Goal: Browse casually: Explore the website without a specific task or goal

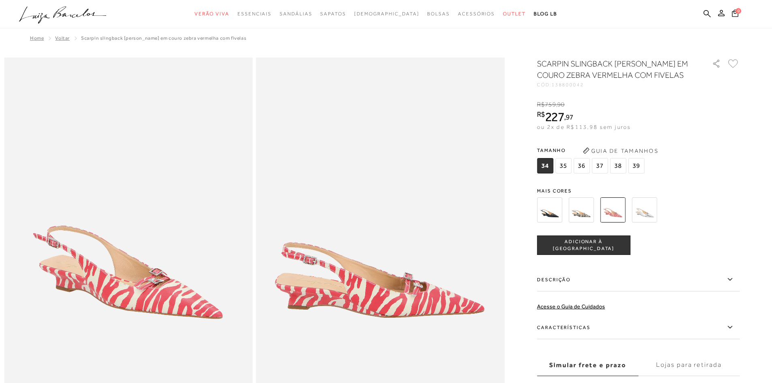
drag, startPoint x: 0, startPoint y: 0, endPoint x: 553, endPoint y: 216, distance: 593.4
click at [553, 216] on img at bounding box center [549, 209] width 25 height 25
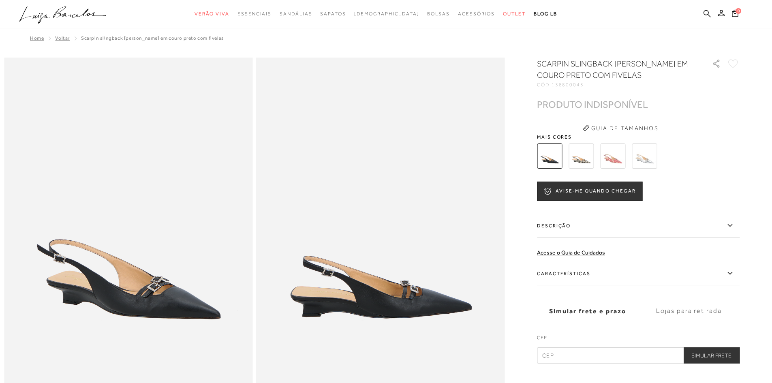
click at [582, 164] on img at bounding box center [580, 155] width 25 height 25
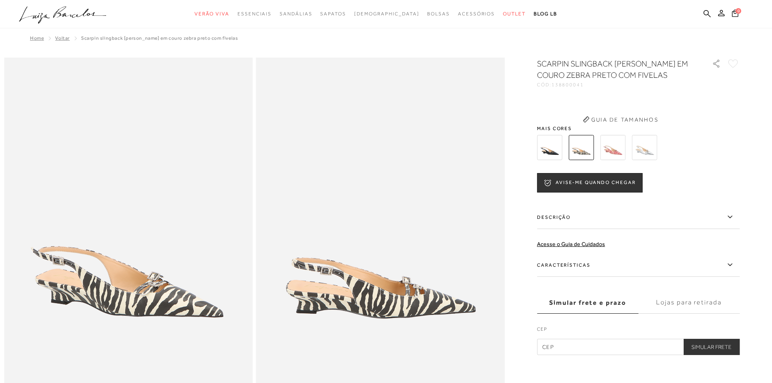
click at [619, 163] on div "SCARPIN SLINGBACK [PERSON_NAME] EM COURO ZEBRA PRETO COM FIVELAS CÓD: 138800041…" at bounding box center [638, 206] width 203 height 297
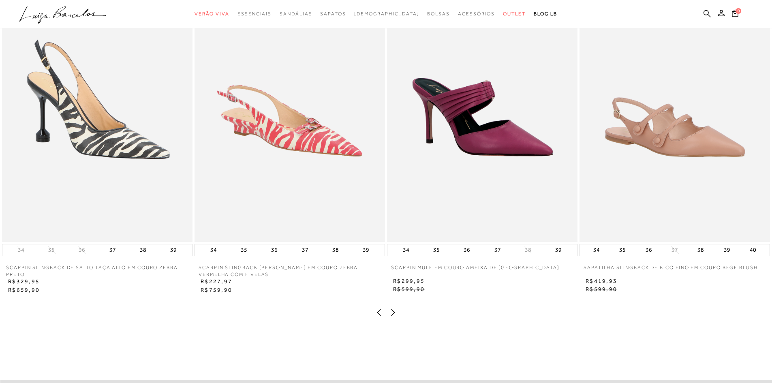
scroll to position [851, 0]
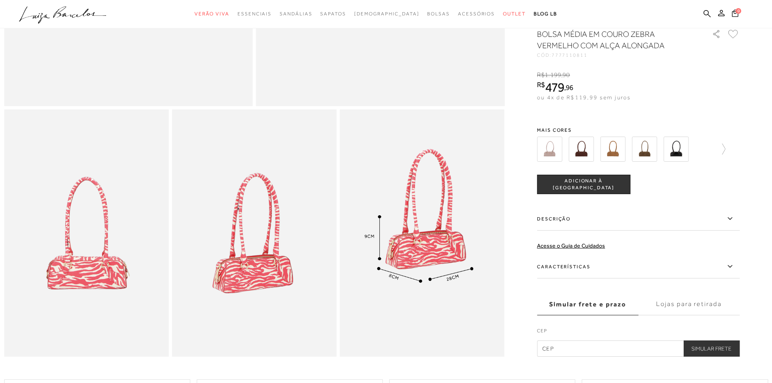
click at [585, 154] on img at bounding box center [580, 149] width 25 height 25
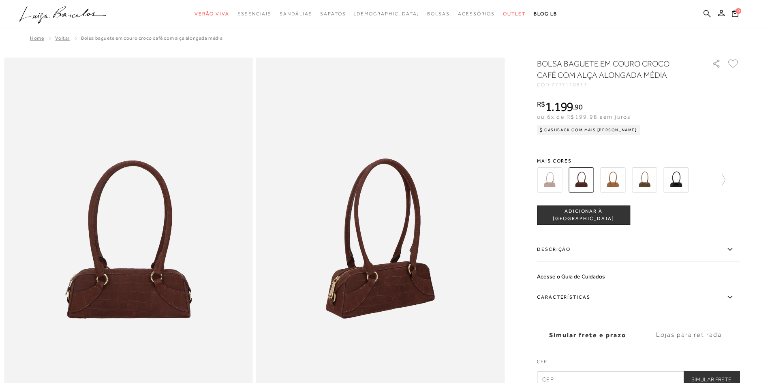
click at [551, 188] on img at bounding box center [549, 179] width 25 height 25
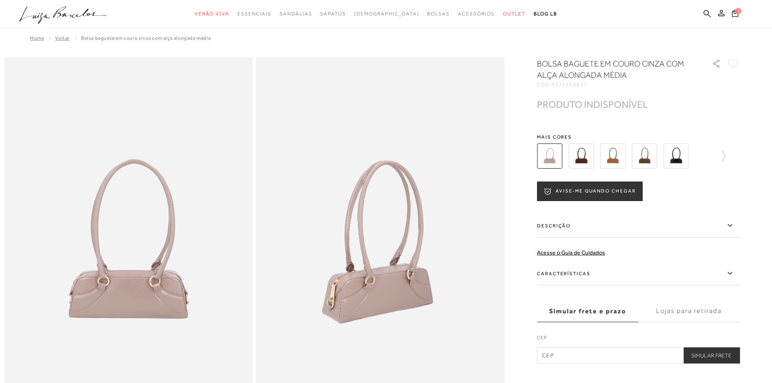
click at [618, 159] on img at bounding box center [612, 155] width 25 height 25
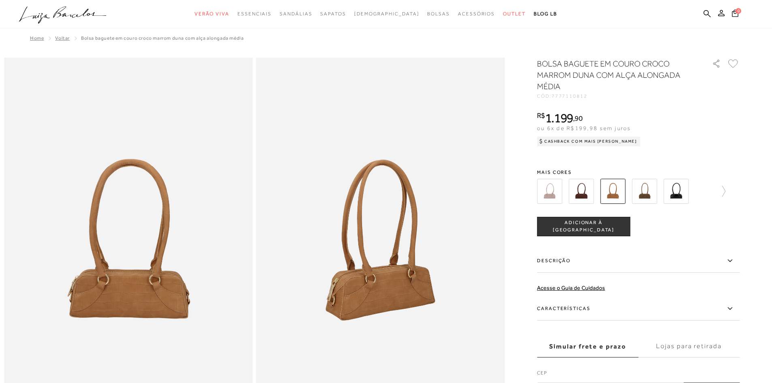
click at [727, 156] on div "BOLSA BAGUETE EM COURO CROCO MARROM DUNA COM ALÇA ALONGADA MÉDIA CÓD: 777711081…" at bounding box center [638, 228] width 203 height 341
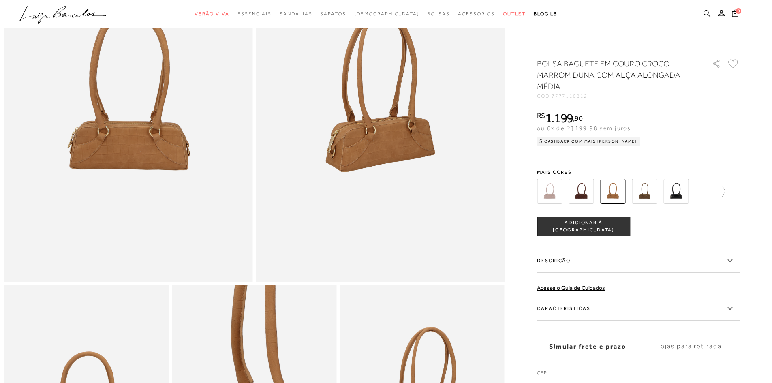
scroll to position [203, 0]
